Goal: Task Accomplishment & Management: Complete application form

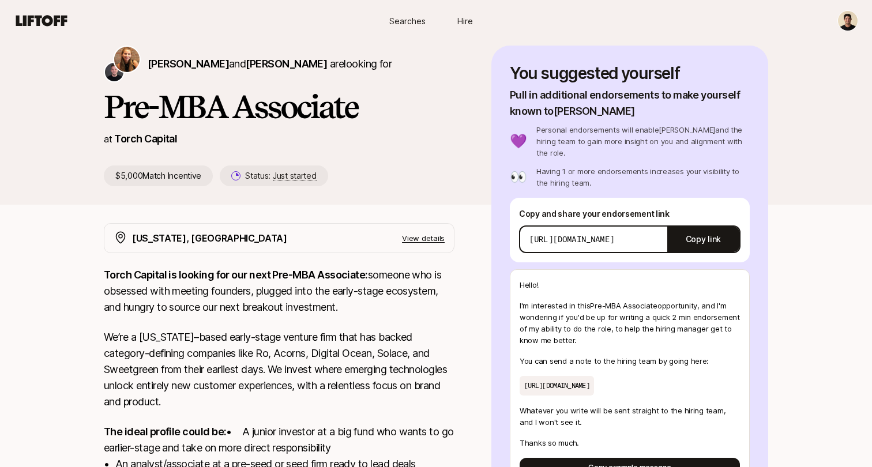
scroll to position [44, 0]
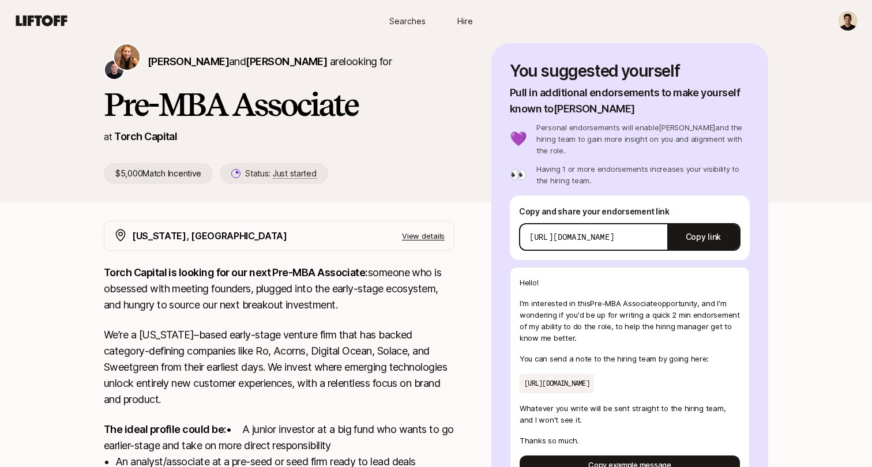
click at [430, 237] on p "View details" at bounding box center [423, 236] width 43 height 12
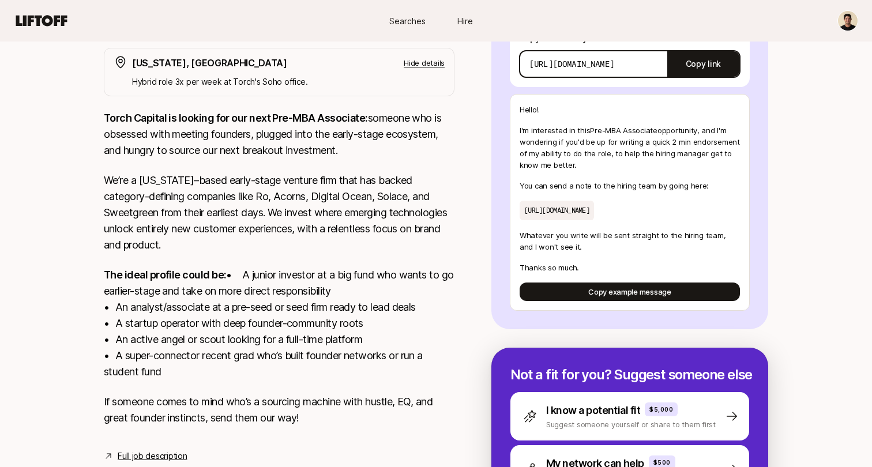
scroll to position [277, 0]
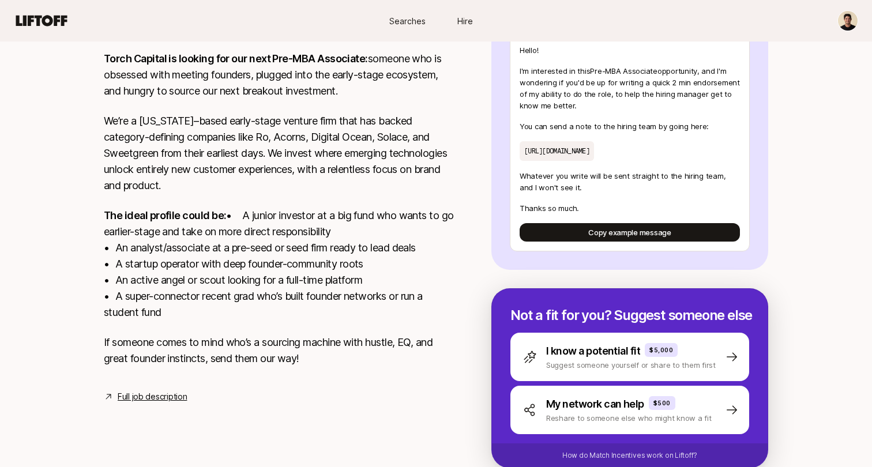
click at [175, 404] on link "Full job description" at bounding box center [152, 397] width 69 height 14
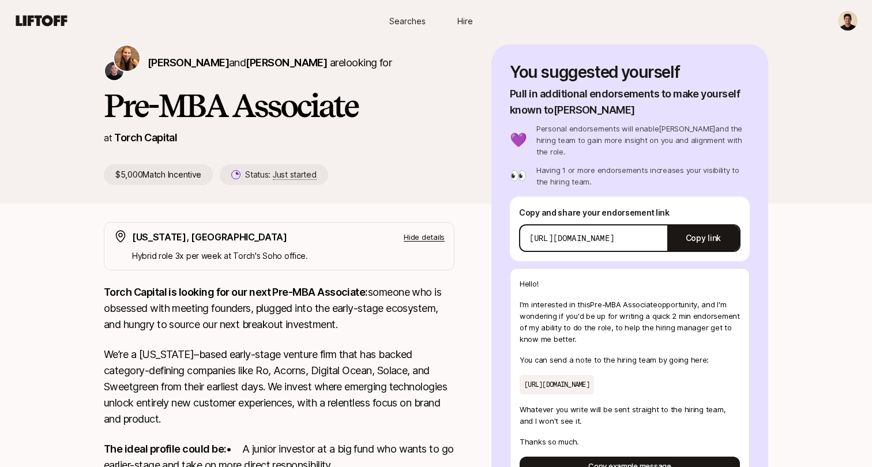
scroll to position [0, 0]
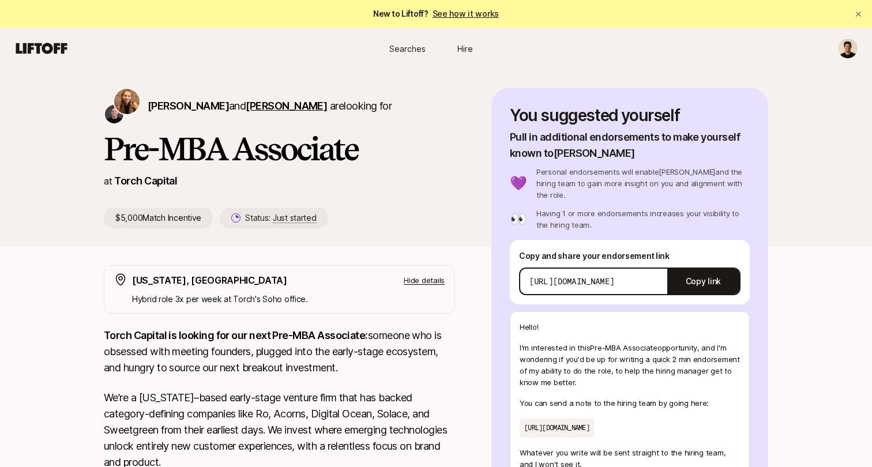
drag, startPoint x: 228, startPoint y: 106, endPoint x: 317, endPoint y: 108, distance: 88.3
click at [317, 108] on span "[PERSON_NAME]" at bounding box center [286, 106] width 81 height 12
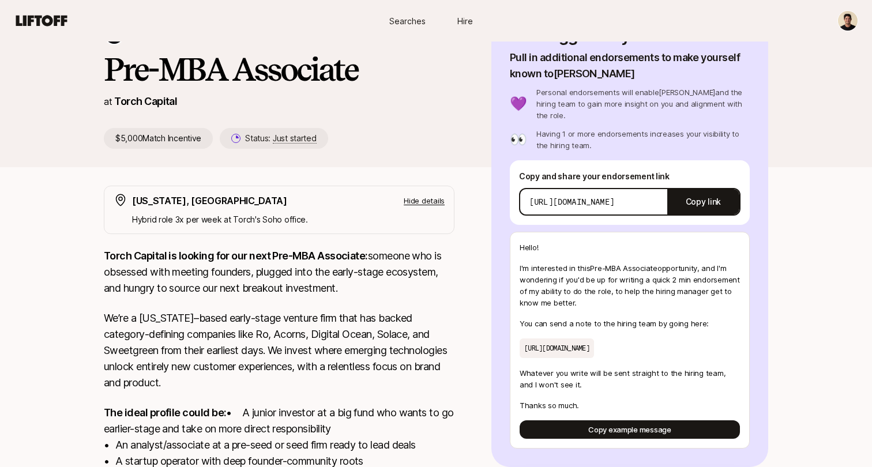
scroll to position [87, 0]
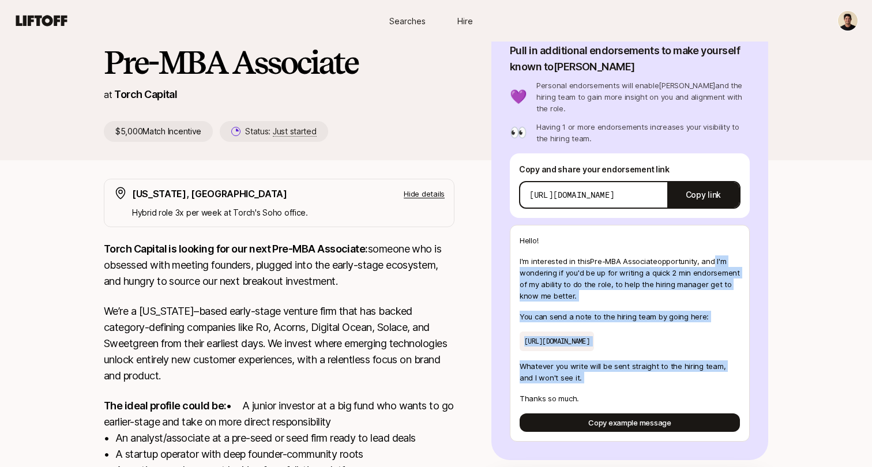
drag, startPoint x: 717, startPoint y: 258, endPoint x: 734, endPoint y: 391, distance: 134.3
click at [734, 391] on div "Hello! I'm interested in this Pre-MBA Associate opportunity , and I'm wondering…" at bounding box center [630, 333] width 240 height 217
click at [594, 332] on p "[URL][DOMAIN_NAME]" at bounding box center [557, 342] width 74 height 20
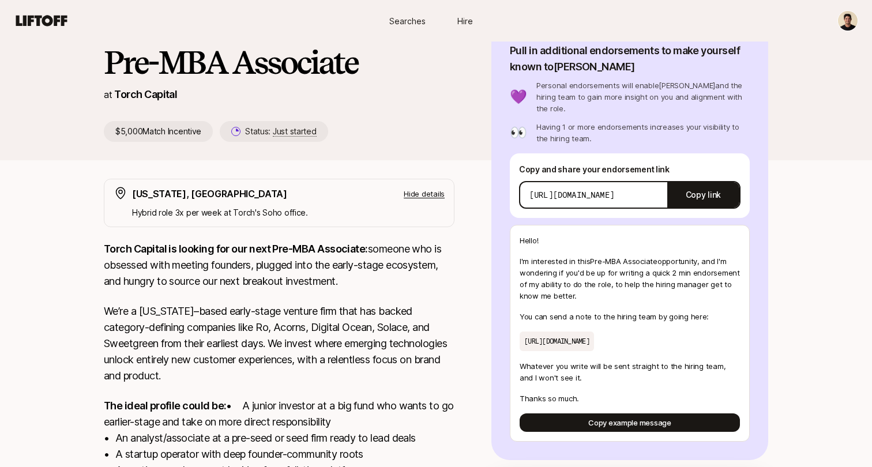
click at [594, 333] on p "[URL][DOMAIN_NAME]" at bounding box center [557, 342] width 74 height 20
copy p "[URL][DOMAIN_NAME]"
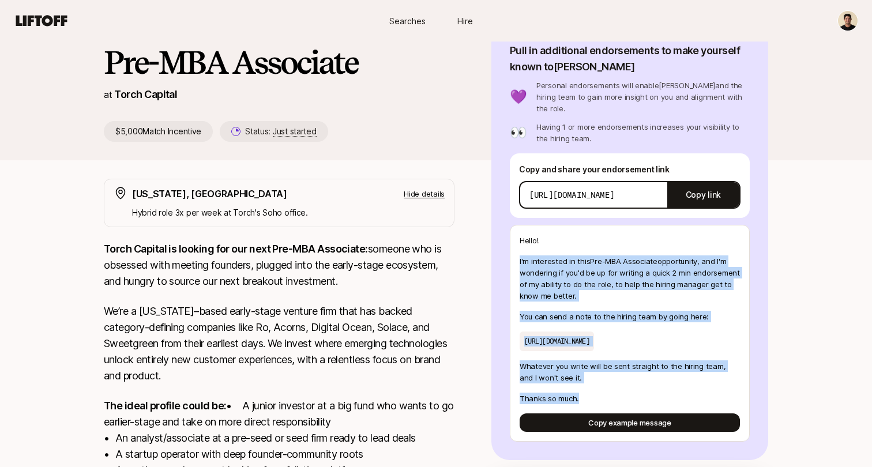
drag, startPoint x: 523, startPoint y: 250, endPoint x: 622, endPoint y: 398, distance: 177.9
click at [622, 398] on div "Hello! I'm interested in this Pre-MBA Associate opportunity , and I'm wondering…" at bounding box center [630, 333] width 240 height 217
copy div "I'm interested in this Pre-MBA Associate opportunity , and I'm wondering if you…"
